Goal: Find specific page/section: Find specific page/section

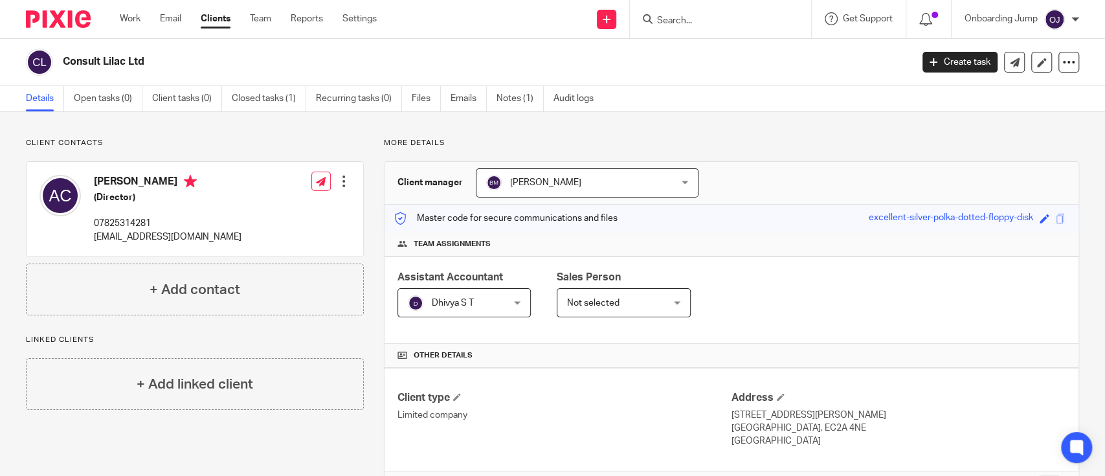
click at [684, 21] on input "Search" at bounding box center [714, 22] width 117 height 12
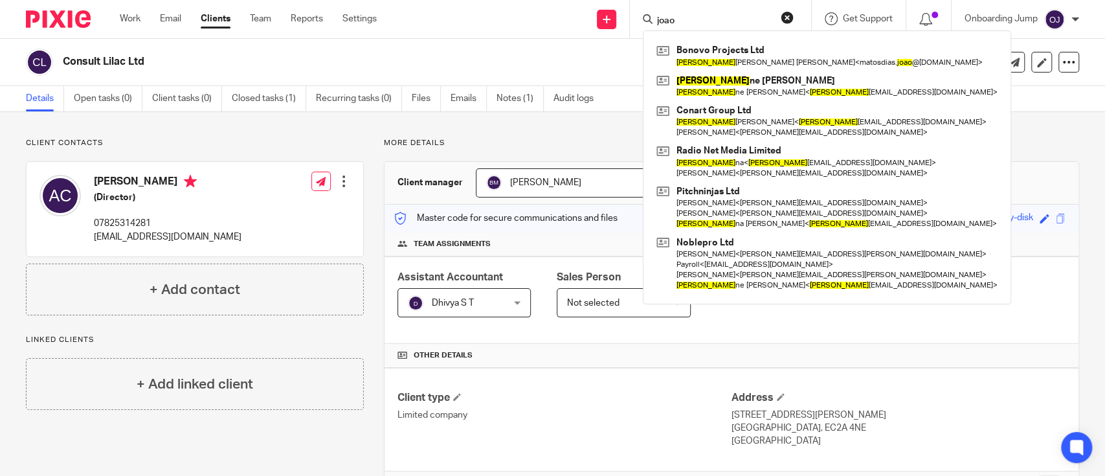
type input "joao"
click at [728, 39] on div "Bonovo Projects Ltd João Paulo Matos Dias < matosdias. joao @gmail.com > Joan n…" at bounding box center [827, 167] width 368 height 274
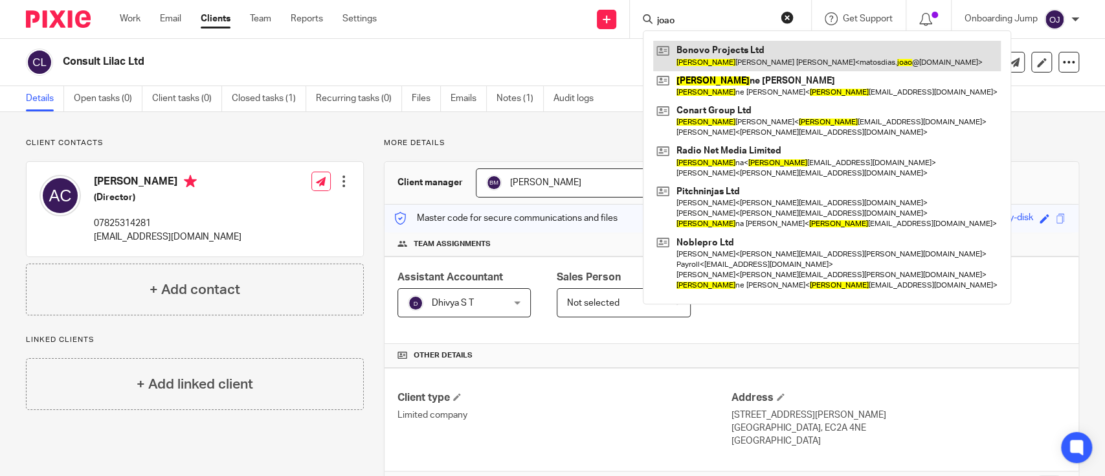
click at [768, 47] on link at bounding box center [827, 56] width 348 height 30
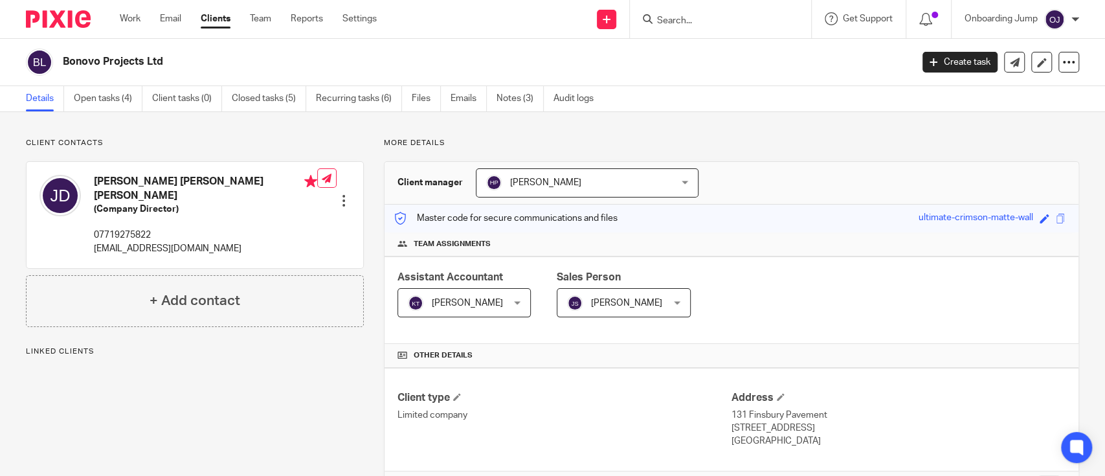
drag, startPoint x: 0, startPoint y: 0, endPoint x: 475, endPoint y: 111, distance: 488.0
click at [474, 104] on link "Emails" at bounding box center [469, 98] width 36 height 25
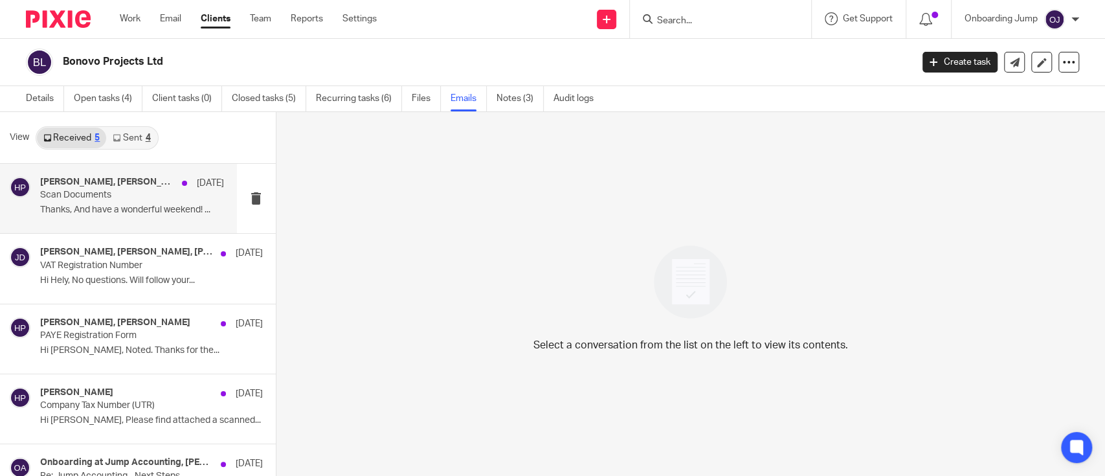
click at [78, 208] on p "Thanks, And have a wonderful weekend! ..." at bounding box center [132, 210] width 184 height 11
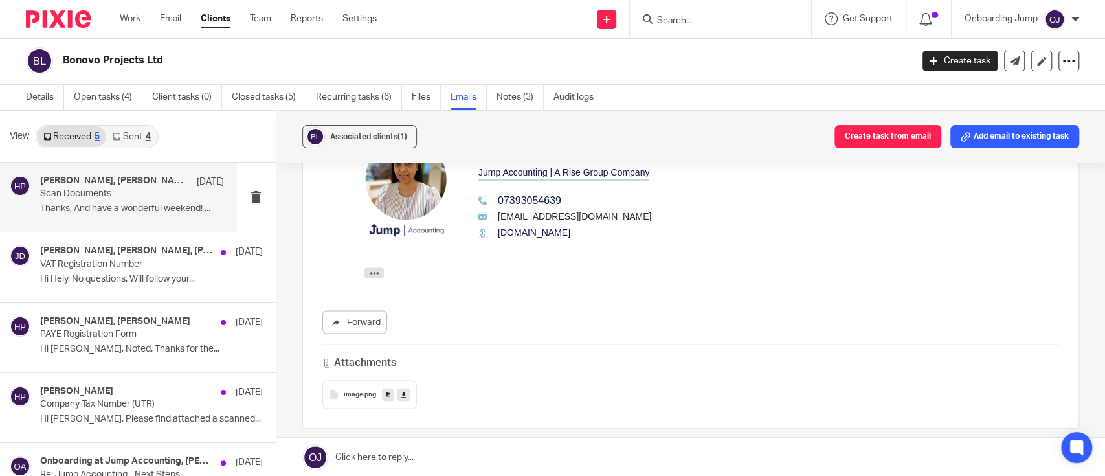
scroll to position [1448, 0]
click at [44, 102] on link "Details" at bounding box center [45, 97] width 38 height 25
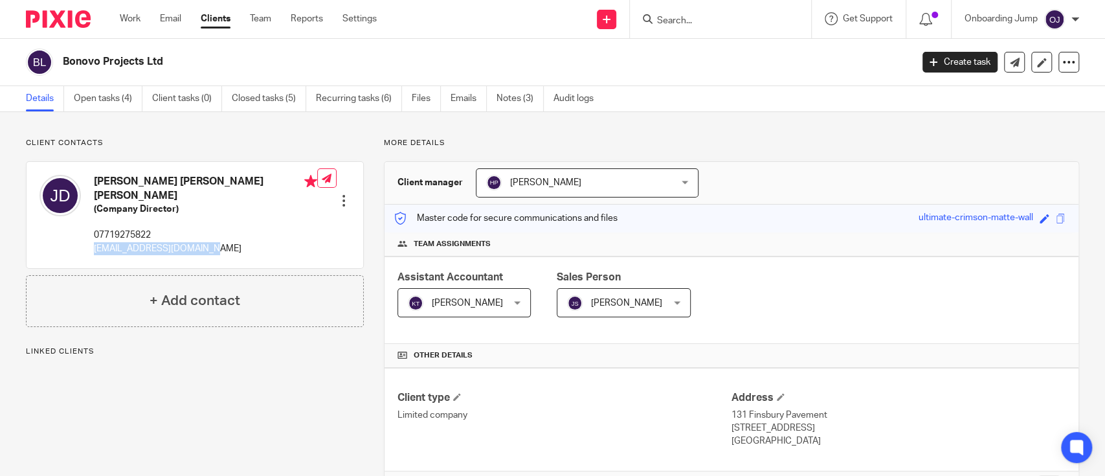
click at [91, 239] on div "[PERSON_NAME] [PERSON_NAME] [PERSON_NAME] (Company Director) 07719275822 [EMAIL…" at bounding box center [195, 215] width 337 height 106
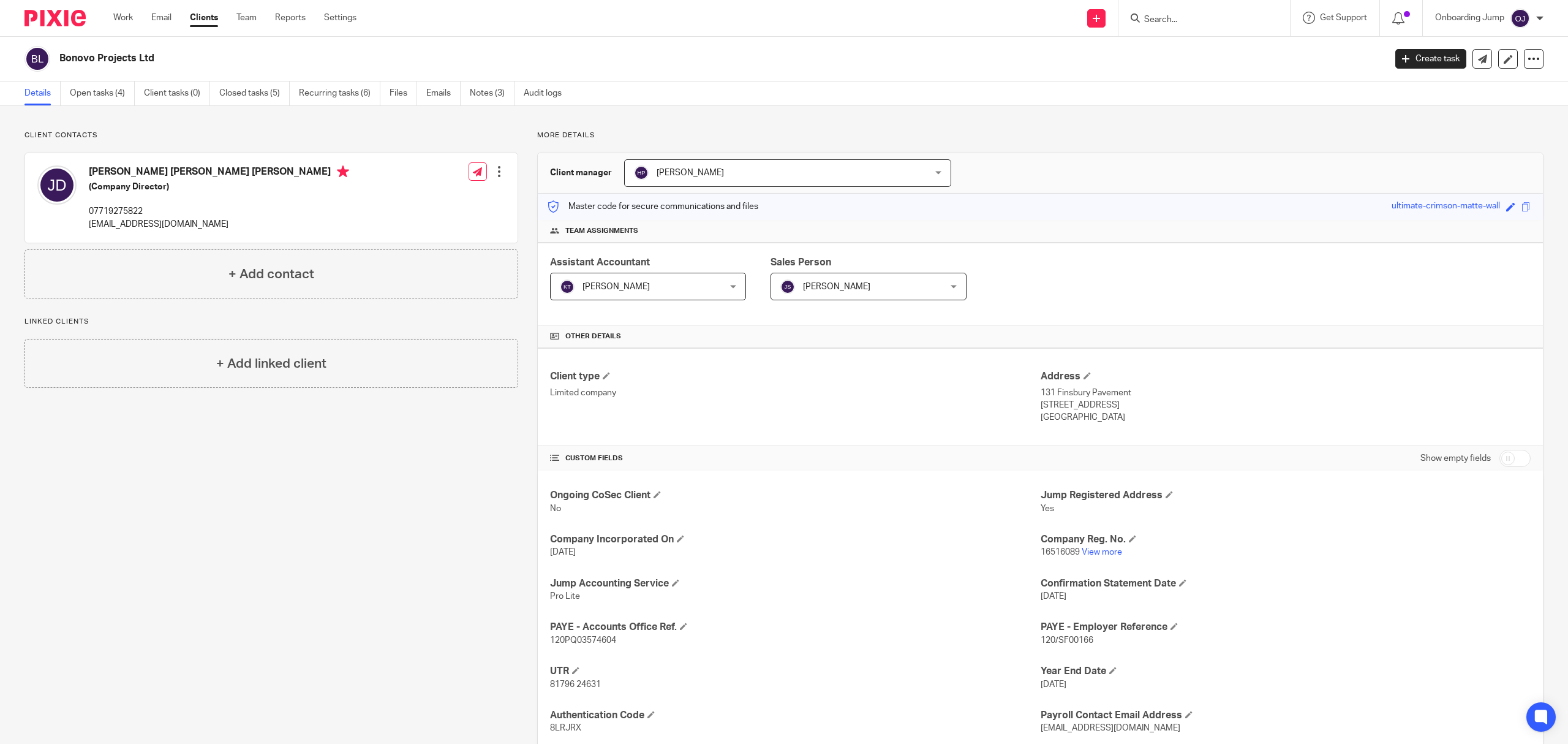
click at [1045, 23] on input "Search" at bounding box center [1198, 21] width 111 height 11
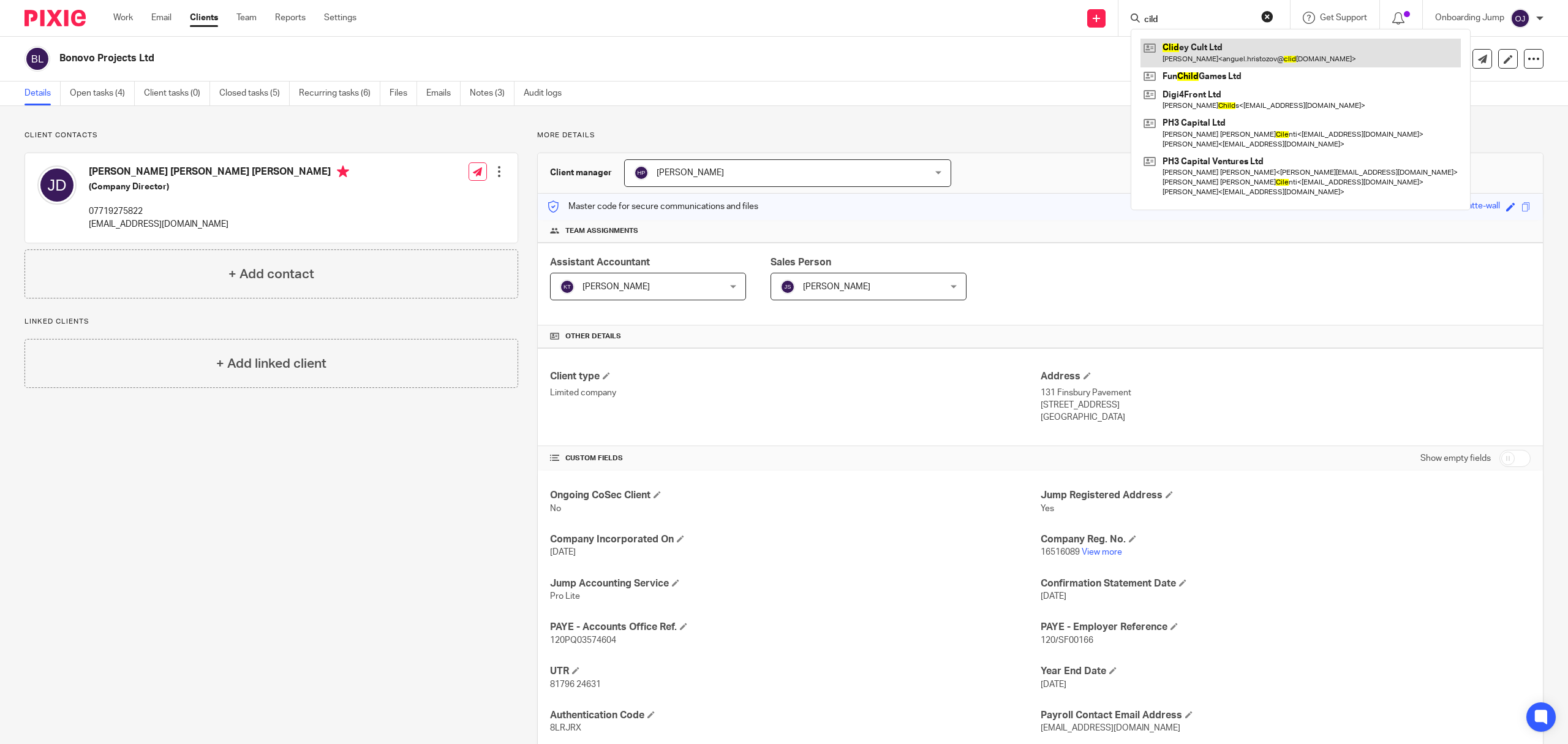
type input "cild"
click at [1045, 53] on link at bounding box center [1300, 53] width 321 height 28
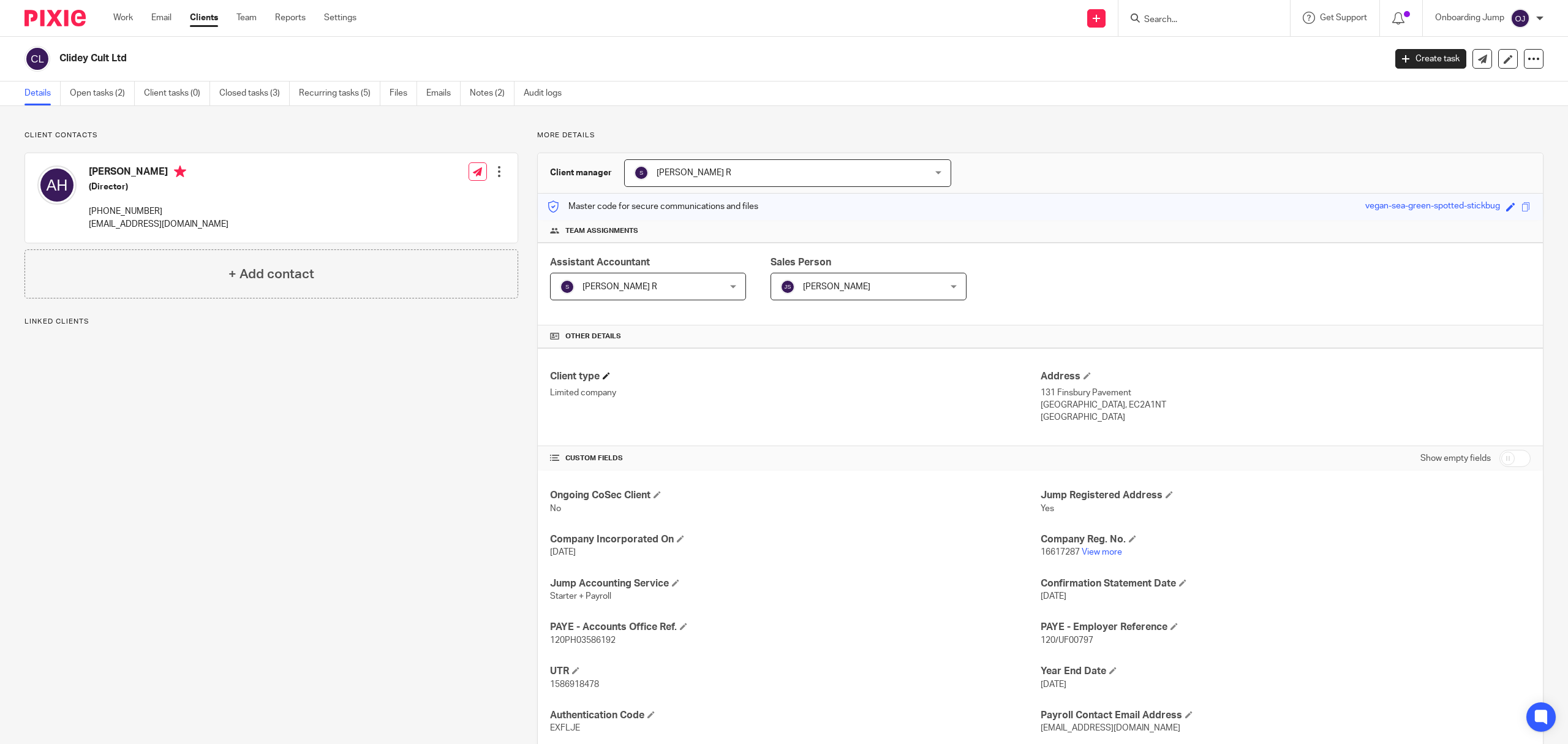
scroll to position [80, 0]
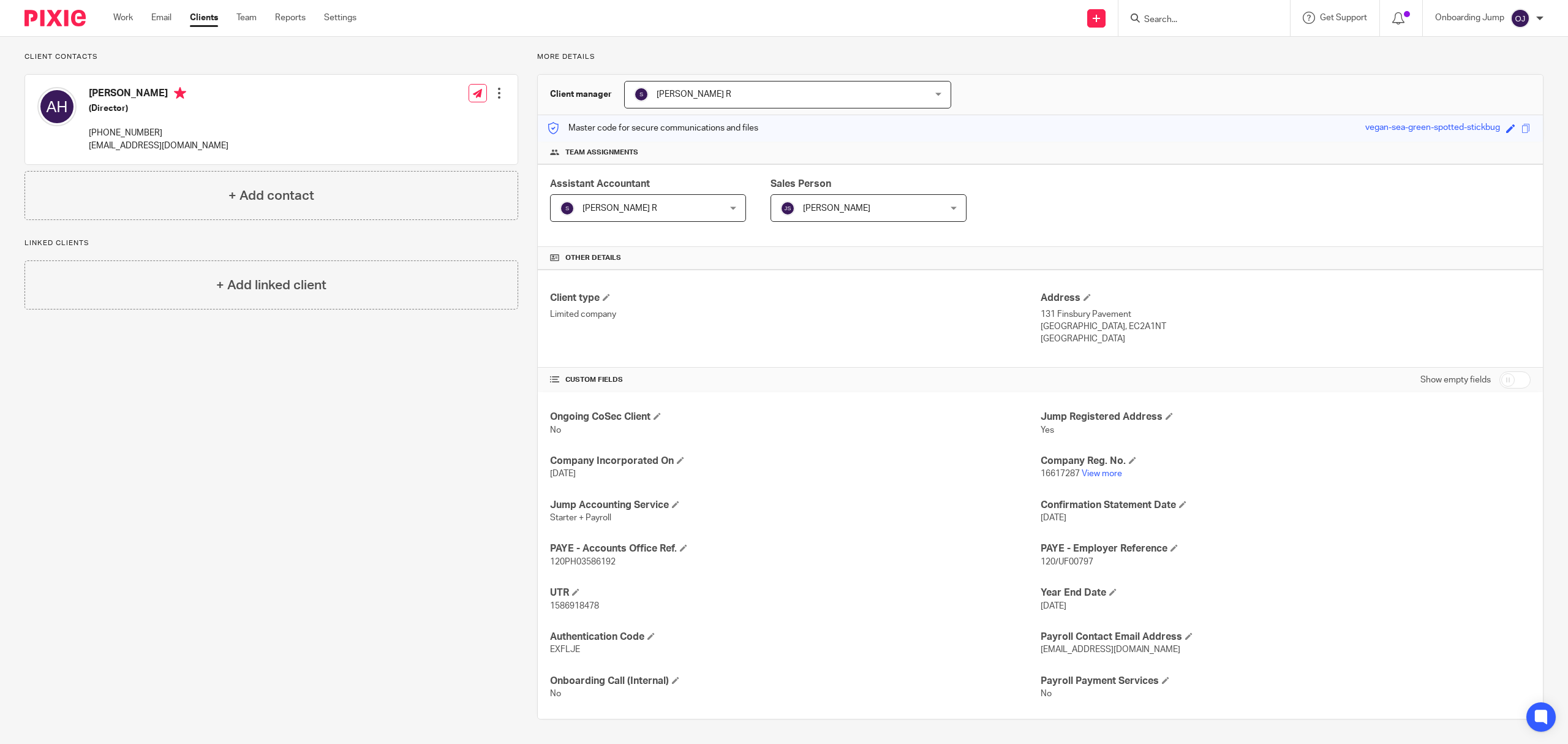
click at [1177, 24] on input "Search" at bounding box center [1198, 21] width 111 height 11
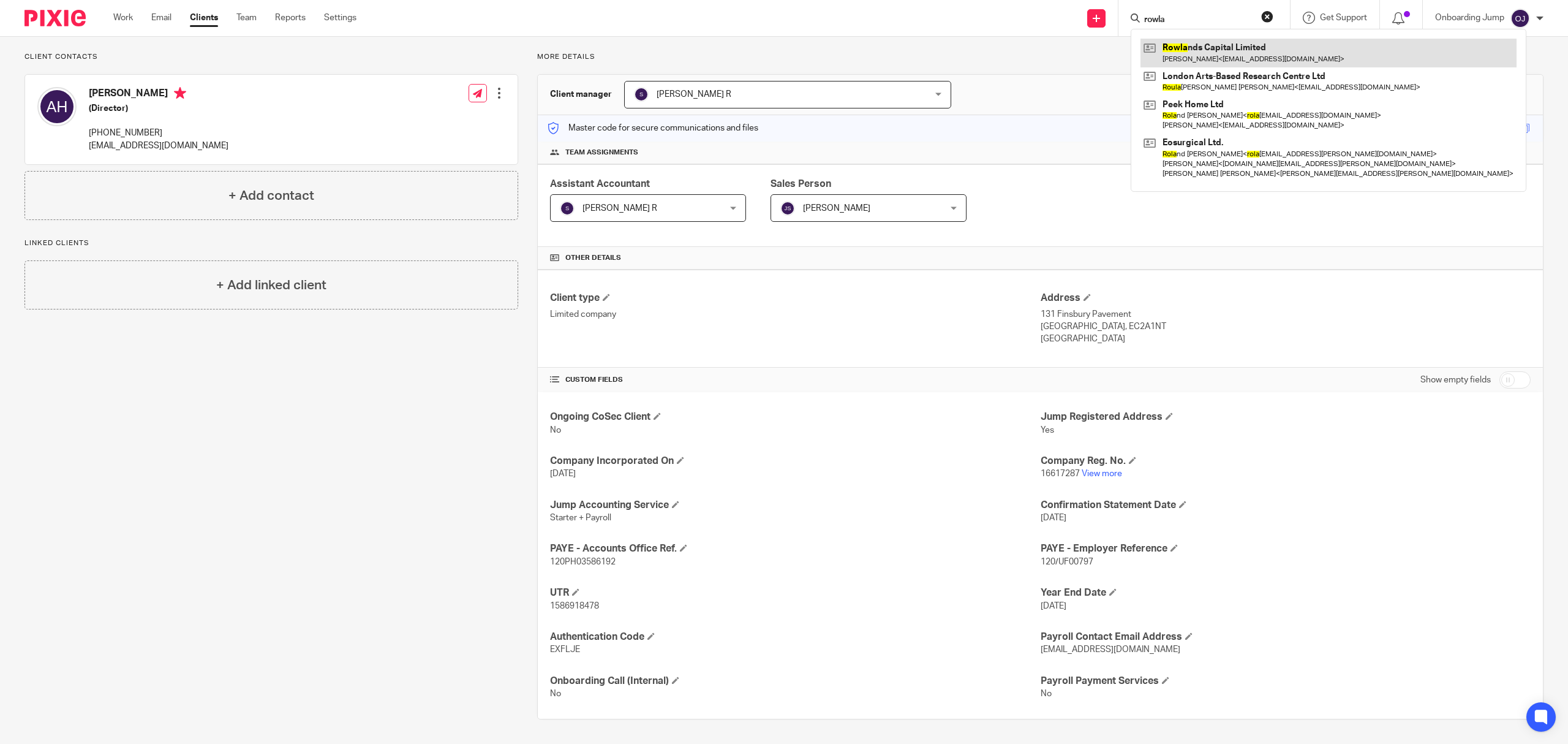
type input "rowla"
click at [1232, 62] on link at bounding box center [1328, 53] width 376 height 28
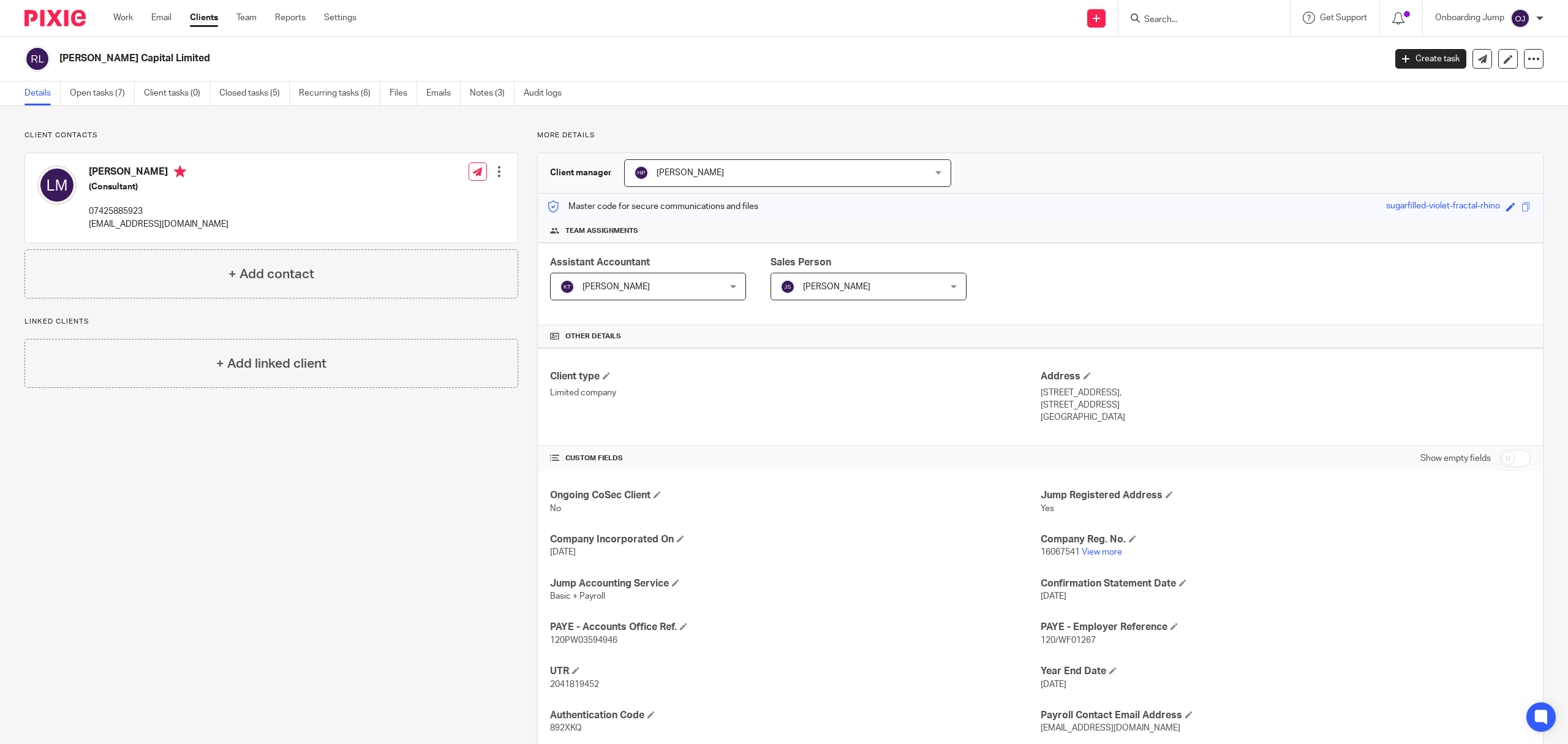
click at [1207, 10] on form at bounding box center [1208, 18] width 131 height 15
click at [1228, 15] on input "Search" at bounding box center [1198, 21] width 111 height 11
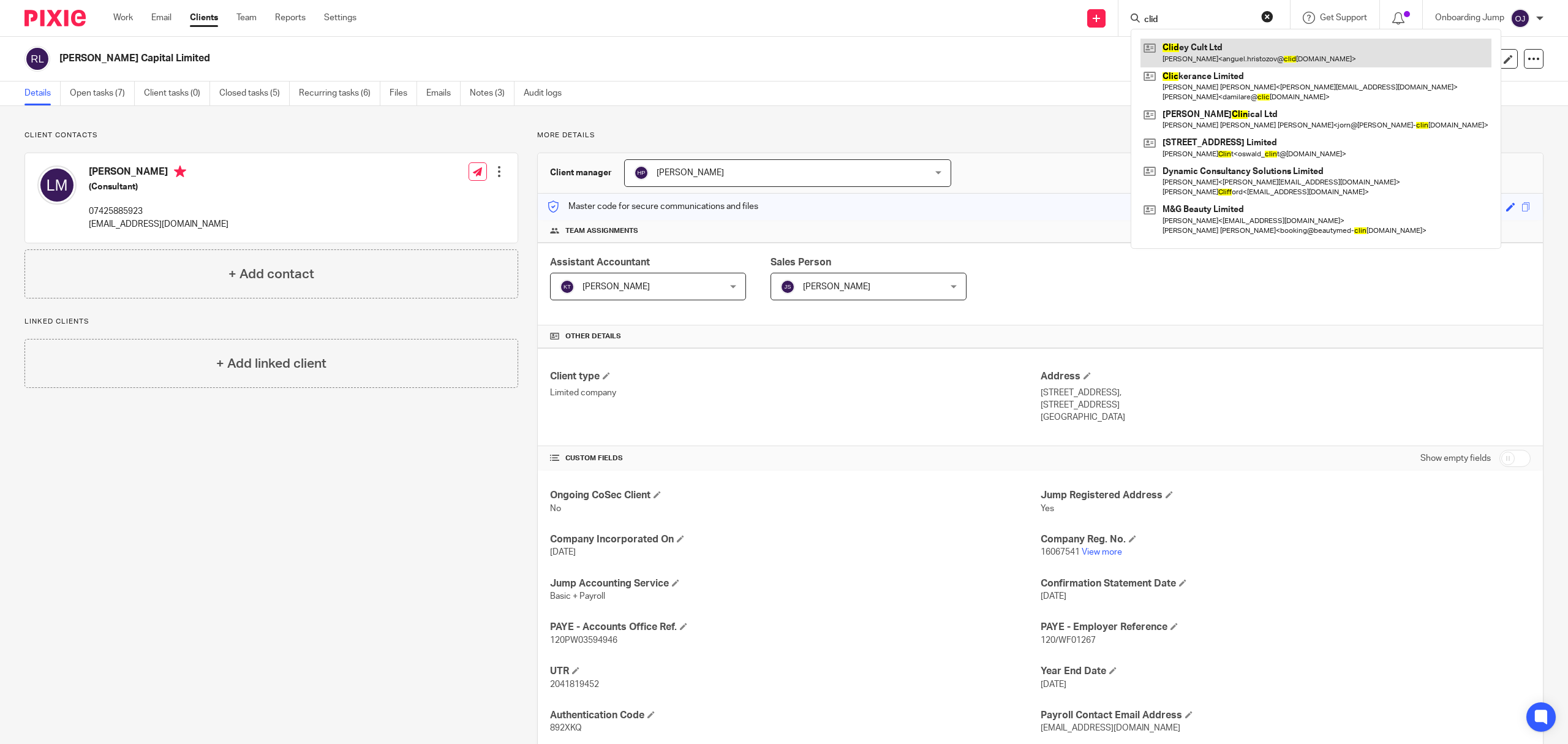
type input "clid"
click at [1198, 45] on link at bounding box center [1315, 53] width 351 height 28
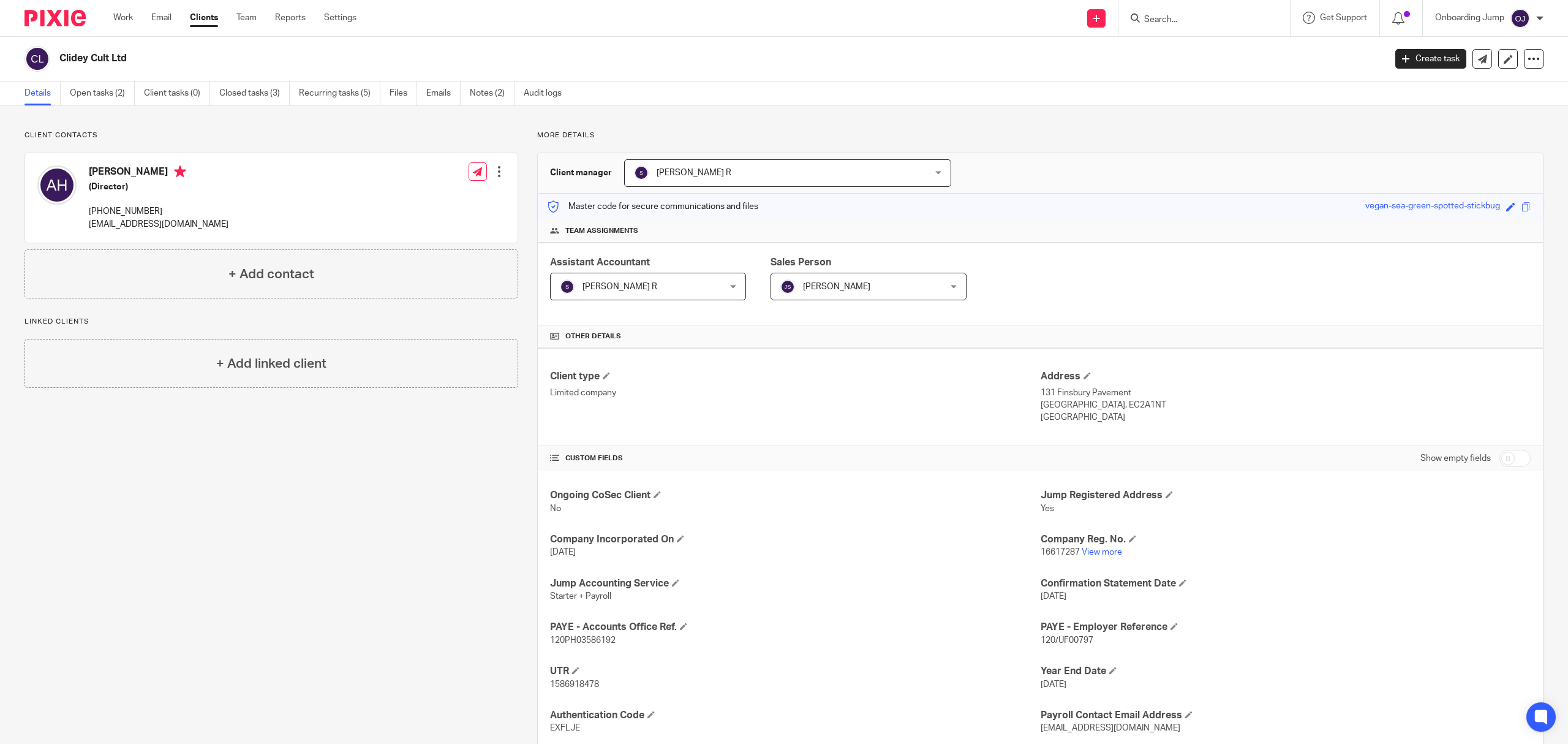
click at [1203, 15] on input "Search" at bounding box center [1198, 21] width 111 height 11
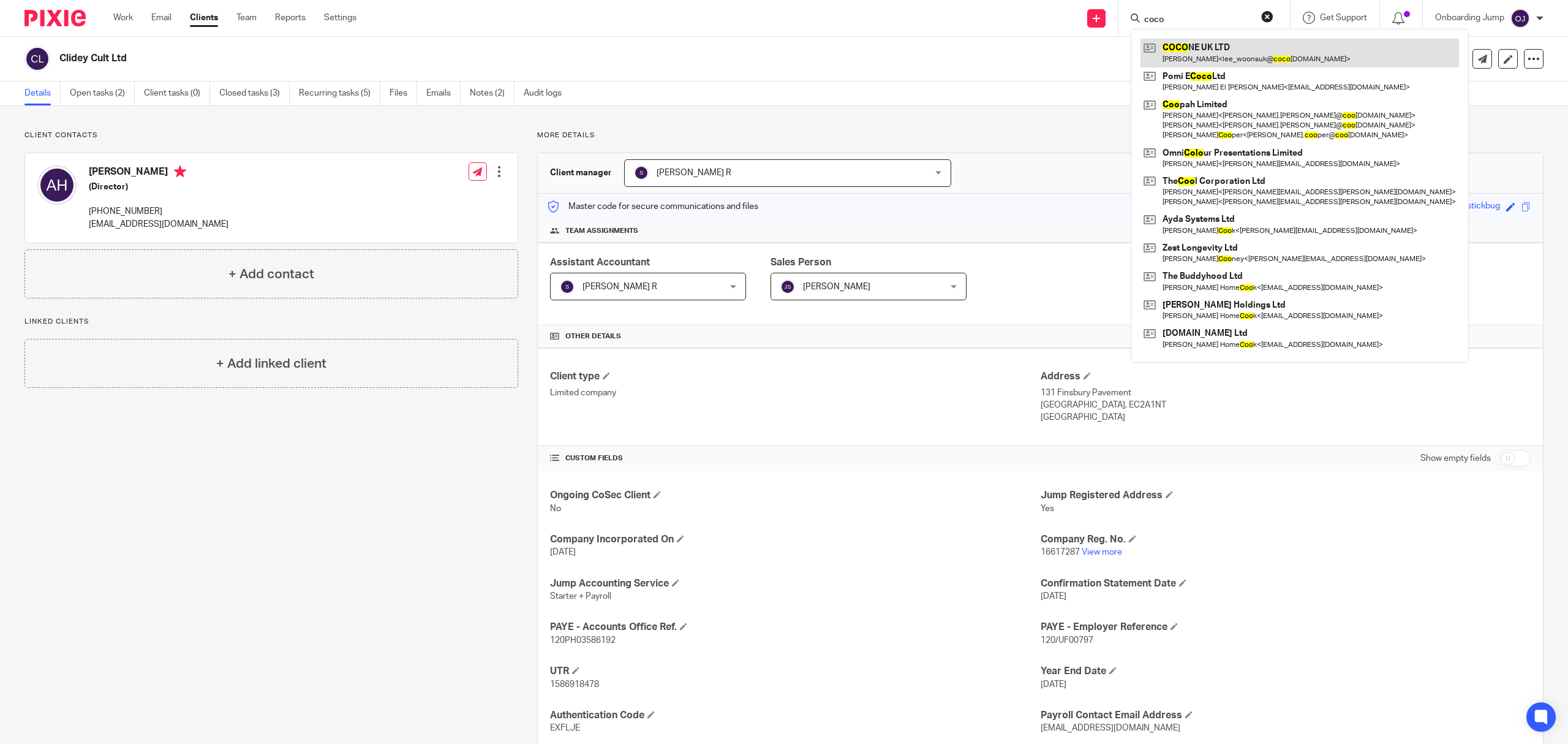
type input "coco"
click at [1236, 50] on link at bounding box center [1299, 53] width 319 height 28
